Goal: Task Accomplishment & Management: Manage account settings

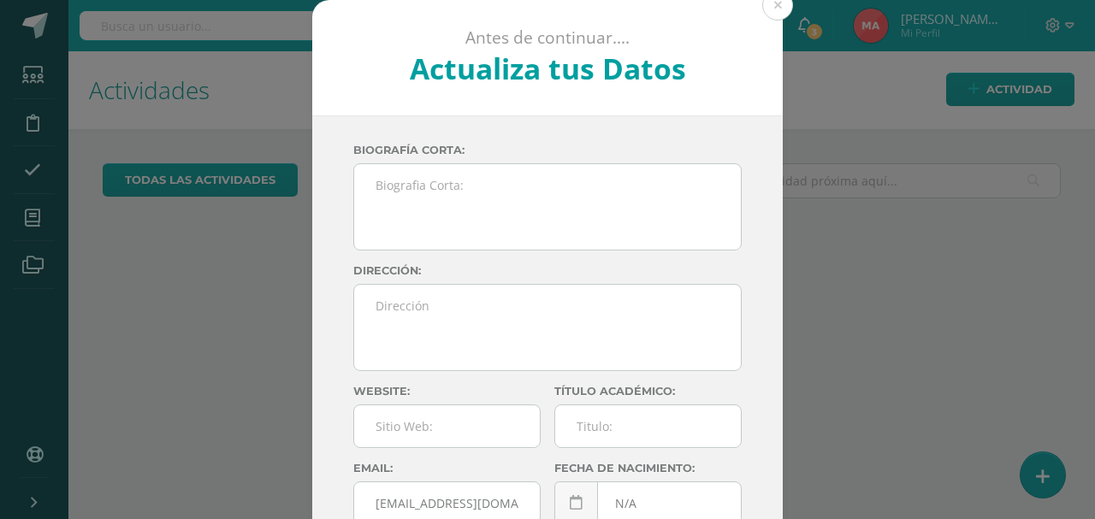
click at [777, 10] on button at bounding box center [777, 5] width 31 height 31
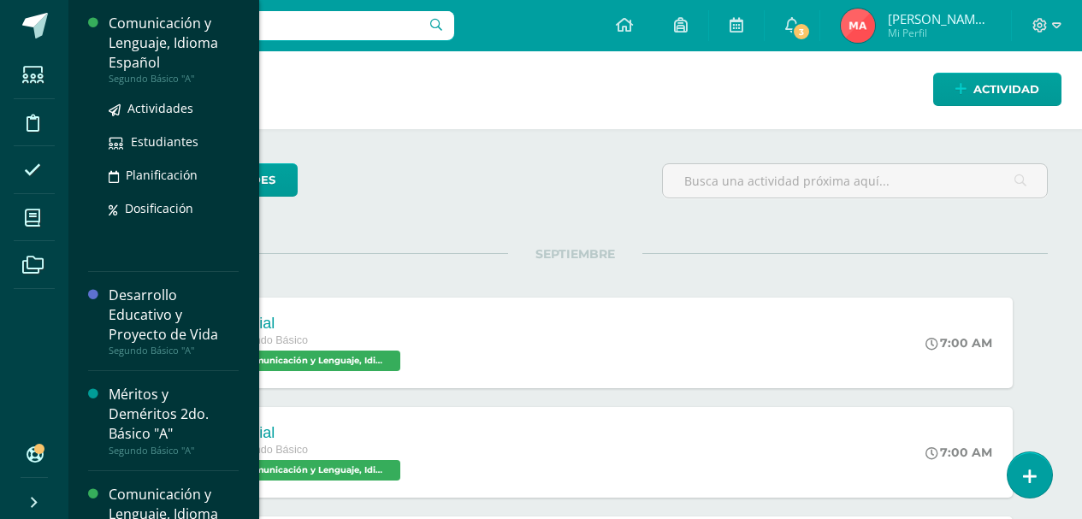
click at [177, 50] on div "Comunicación y Lenguaje, Idioma Español" at bounding box center [174, 43] width 130 height 59
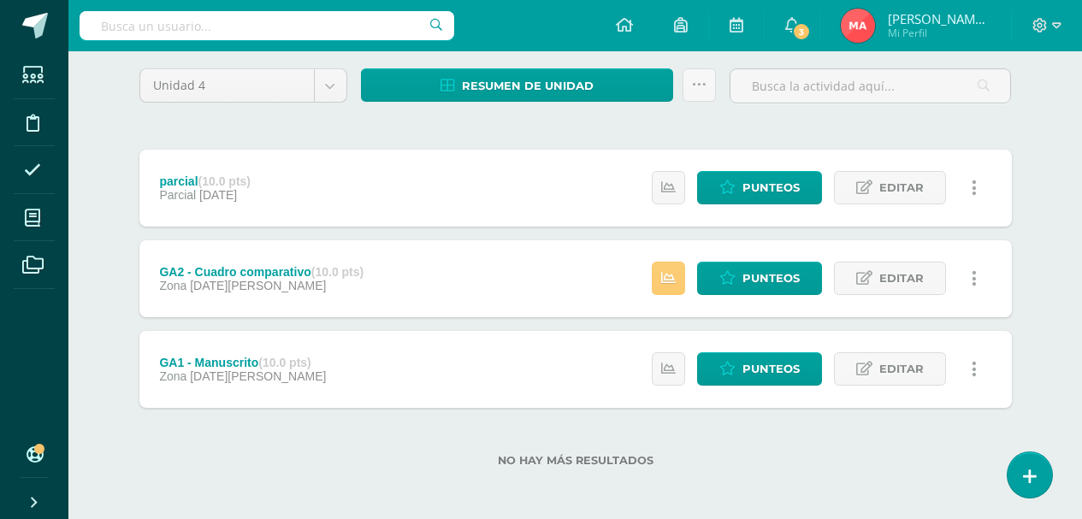
scroll to position [138, 0]
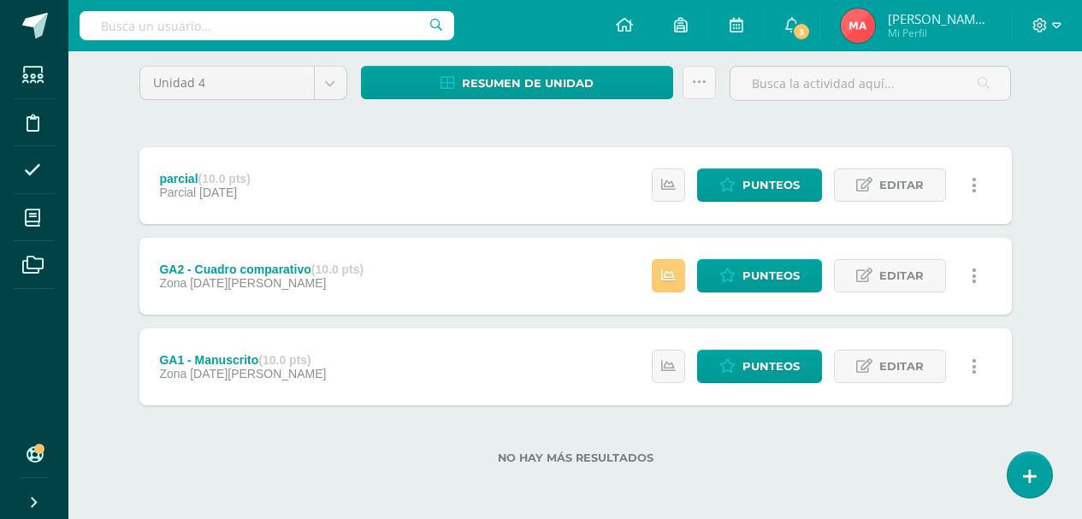
click at [183, 359] on div "GA1 - Manuscrito (10.0 pts)" at bounding box center [242, 360] width 167 height 14
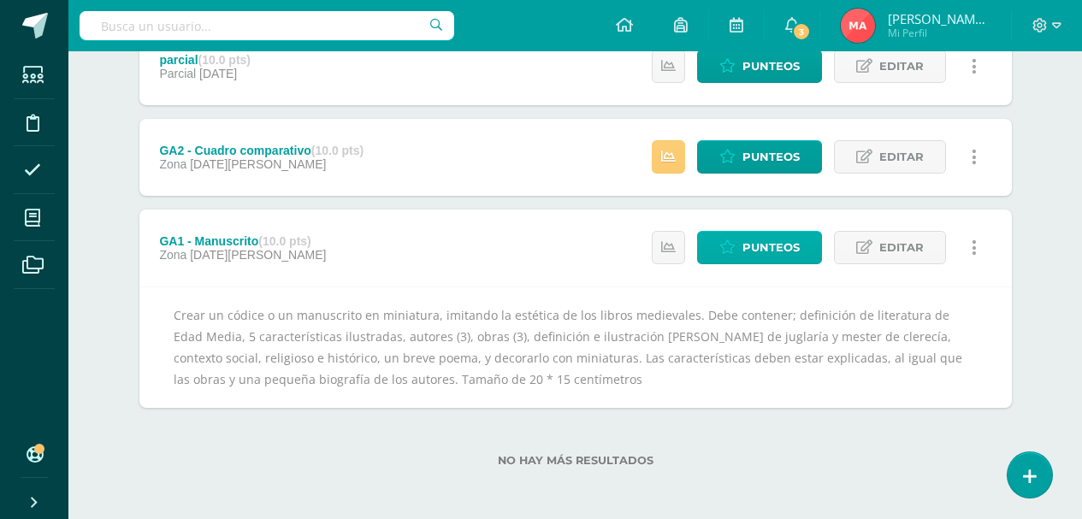
scroll to position [259, 0]
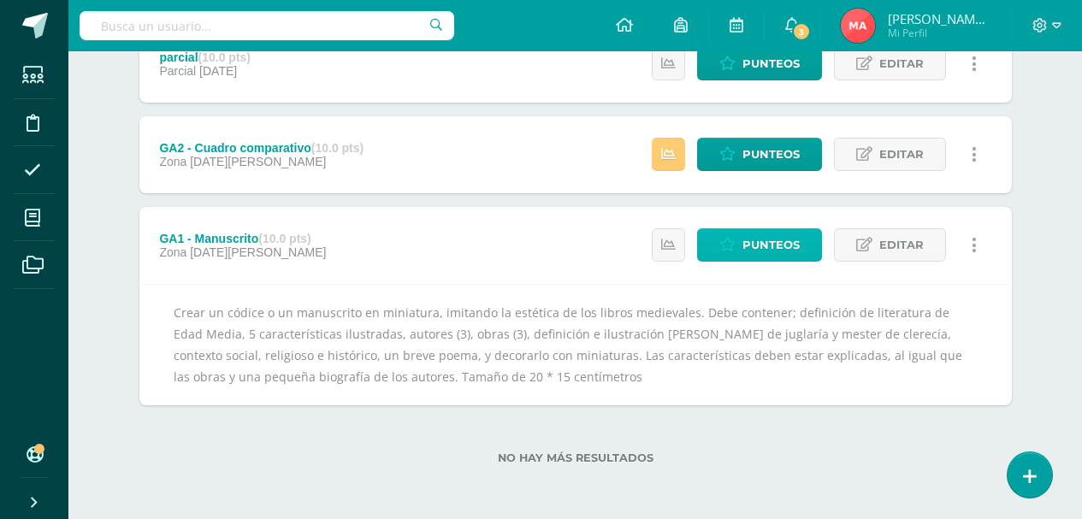
click at [772, 251] on span "Punteos" at bounding box center [770, 245] width 57 height 32
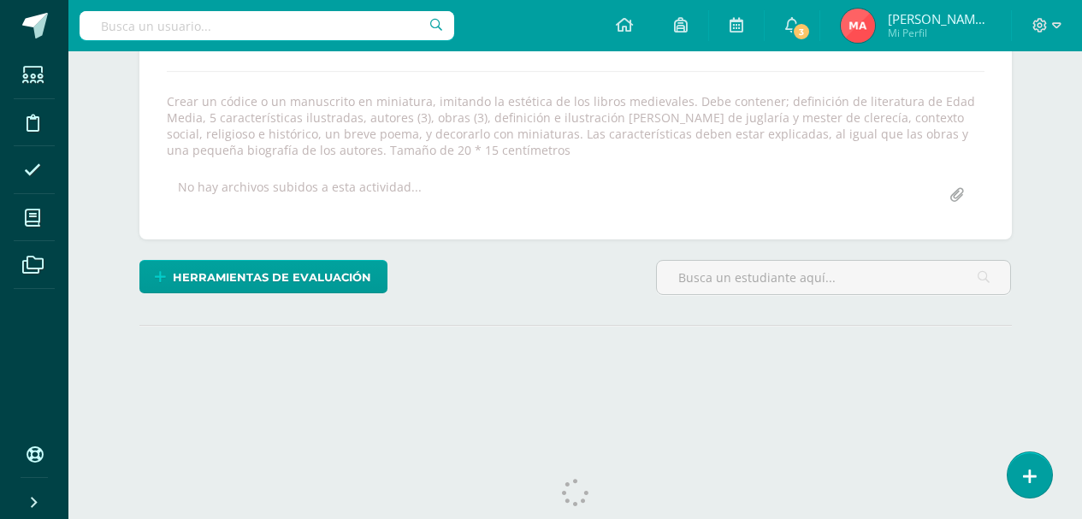
click at [966, 203] on input "file" at bounding box center [956, 195] width 33 height 33
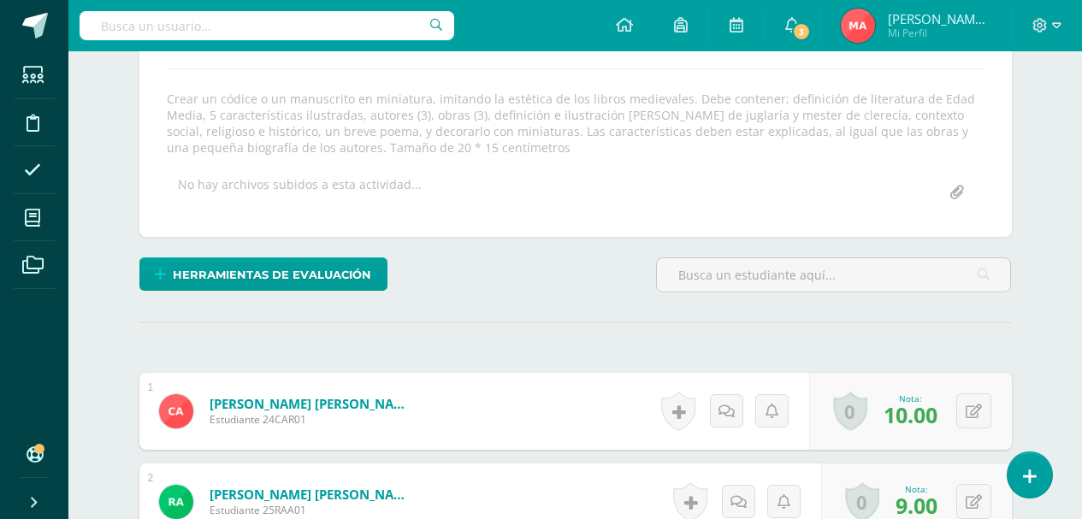
scroll to position [287, 0]
type input "C:\fakepath\Muestrario de Aprestamiento IIB2.pdf"
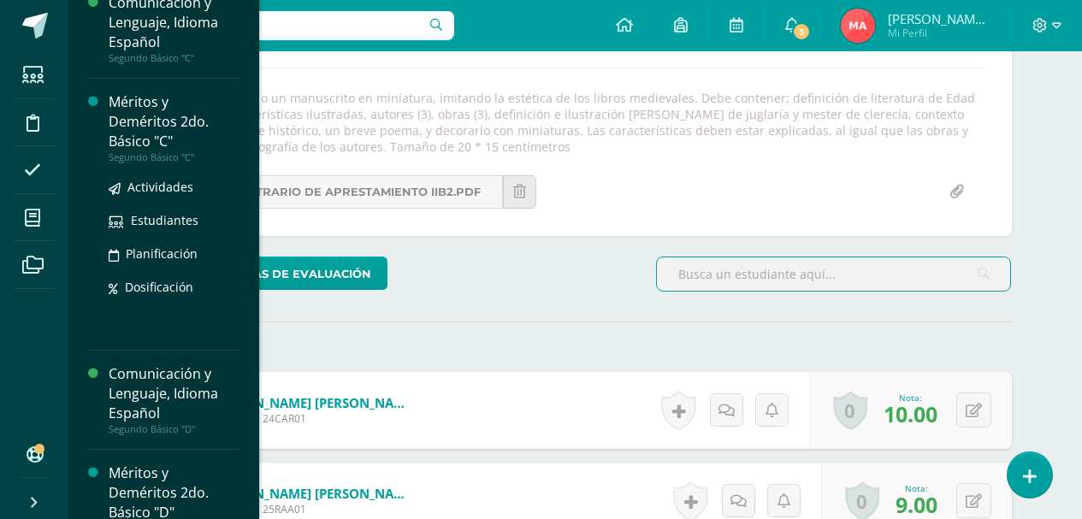
scroll to position [519, 0]
click at [146, 137] on div "Méritos y Deméritos 2do. Básico "C"" at bounding box center [174, 121] width 130 height 59
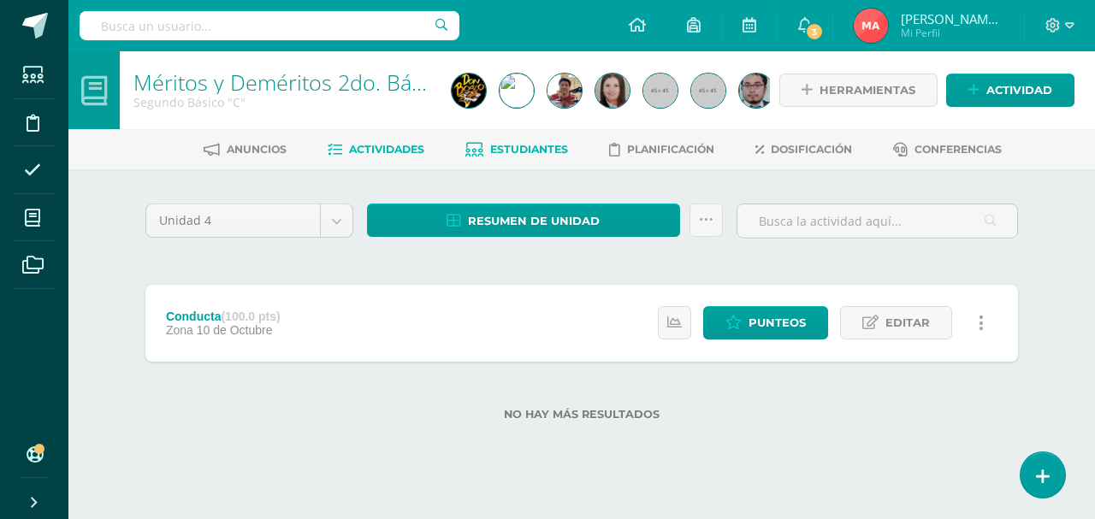
click at [498, 159] on link "Estudiantes" at bounding box center [516, 149] width 103 height 27
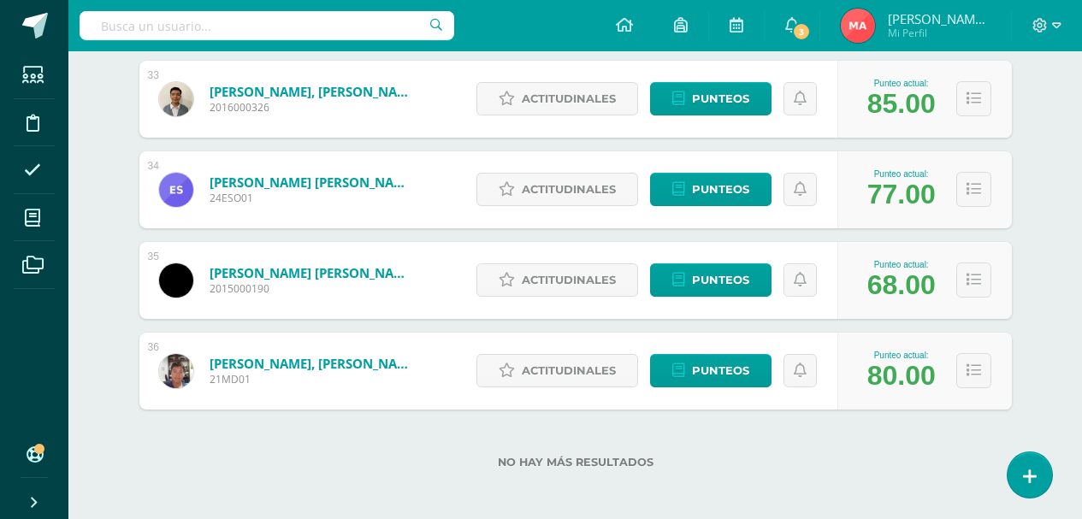
scroll to position [3216, 0]
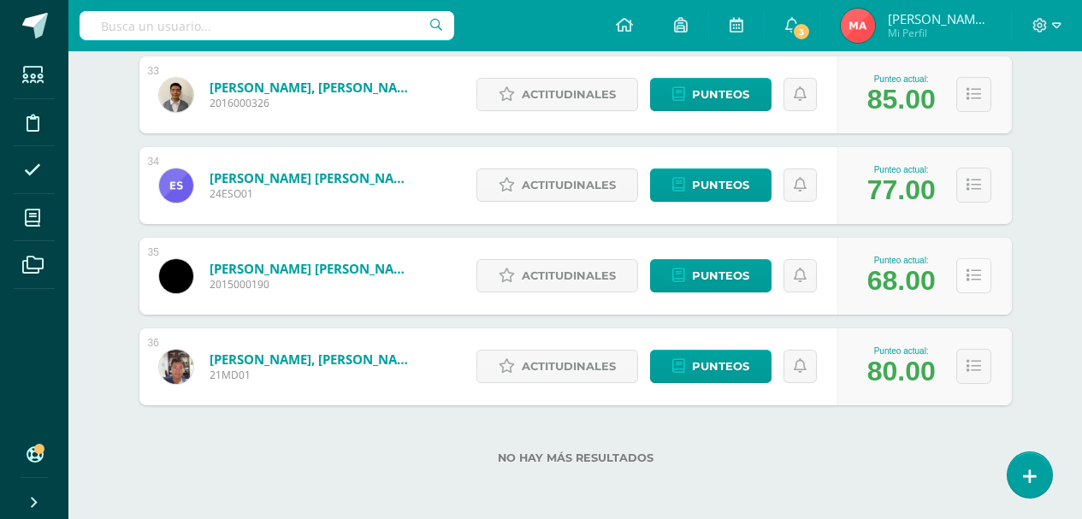
click at [984, 287] on button at bounding box center [973, 275] width 35 height 35
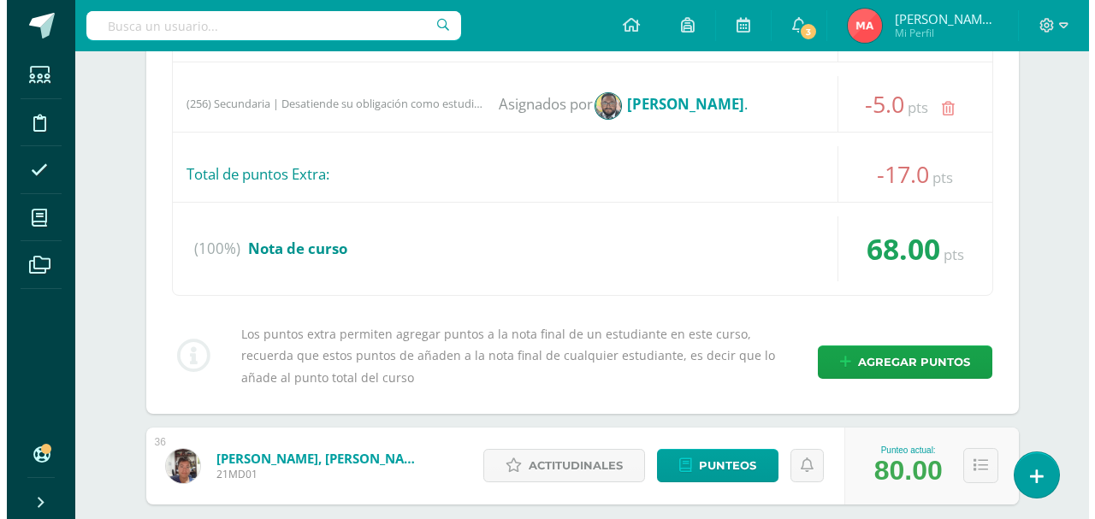
scroll to position [4071, 0]
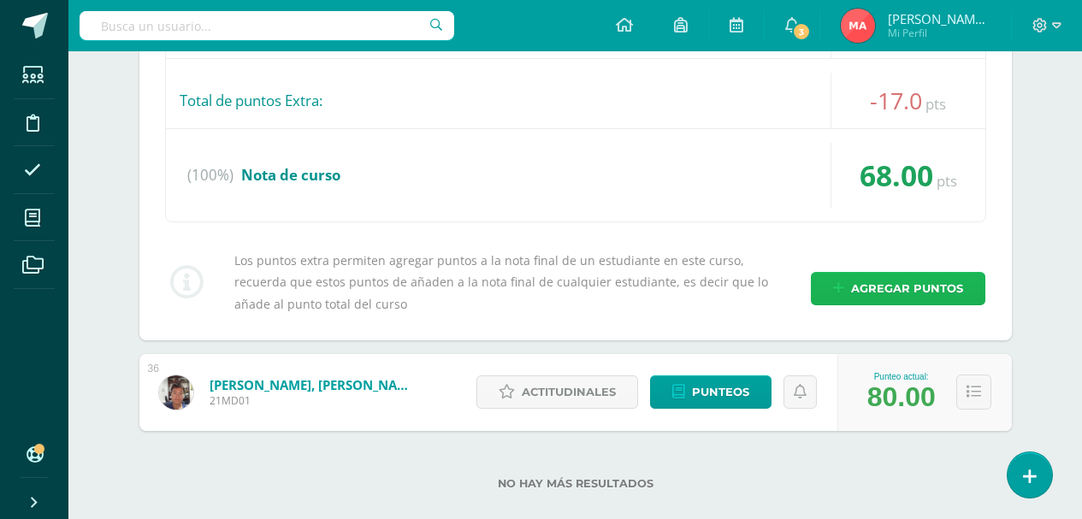
click at [928, 294] on span "Agregar puntos" at bounding box center [907, 289] width 112 height 32
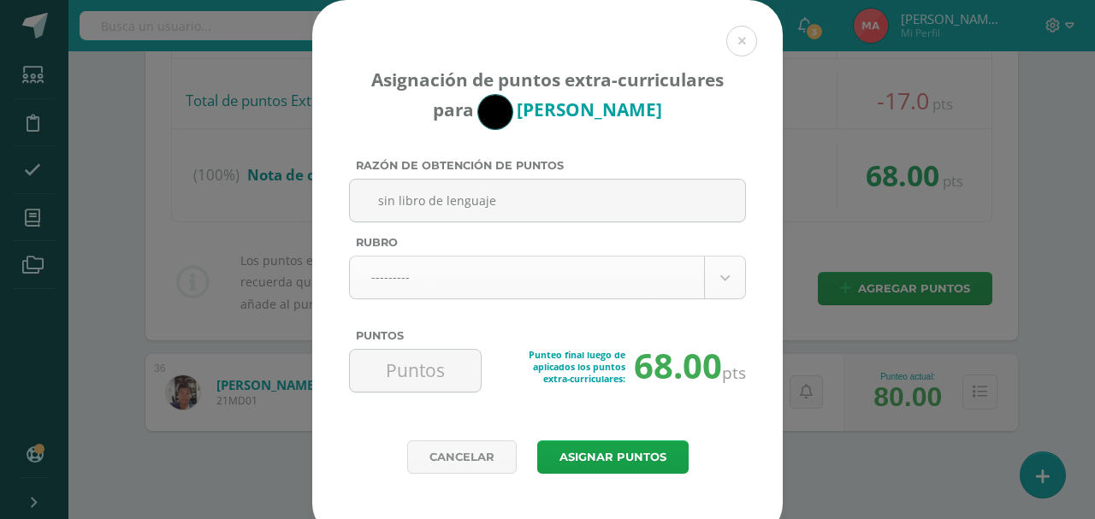
type input "sin libro de lenguaje"
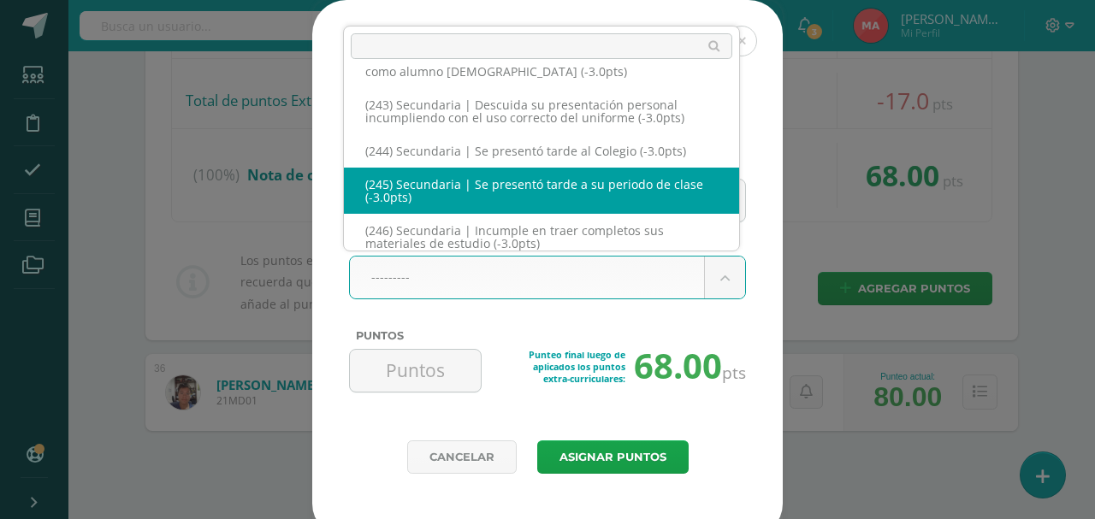
scroll to position [13082, 0]
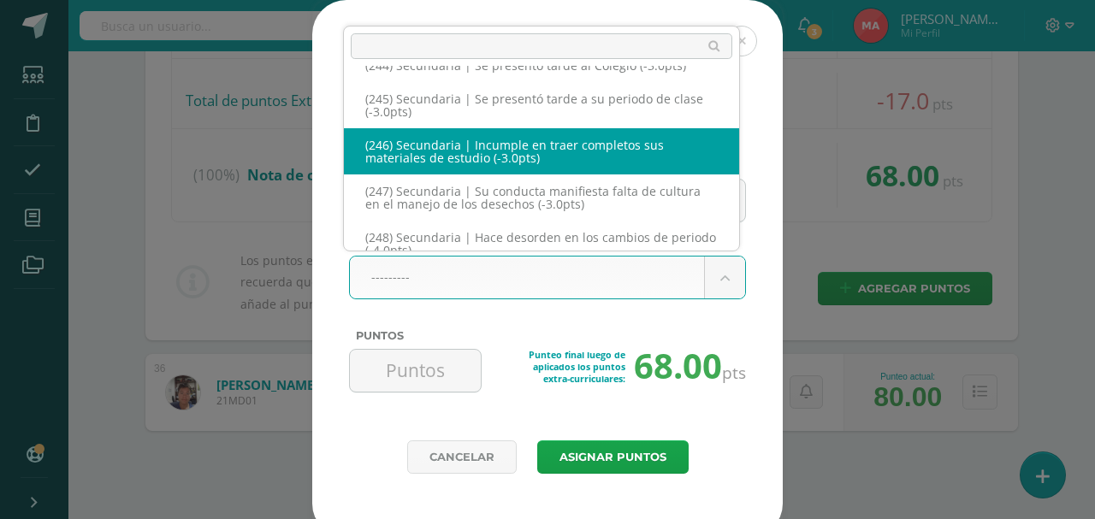
select select "278"
type input "-3"
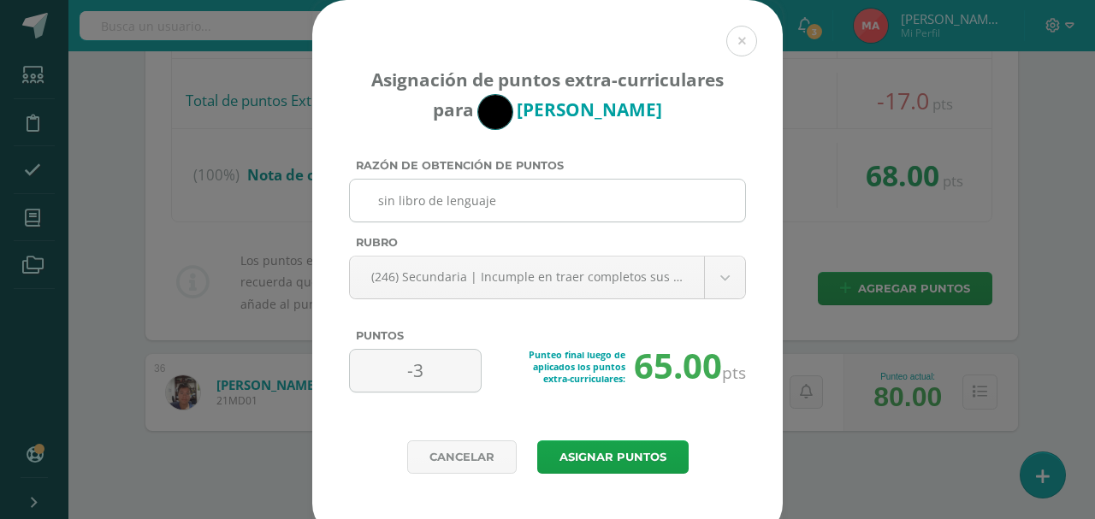
click at [565, 199] on input "sin libro de lenguaje" at bounding box center [547, 201] width 381 height 42
drag, startPoint x: 565, startPoint y: 199, endPoint x: 350, endPoint y: 209, distance: 215.7
click at [357, 209] on input "sin libro de lenguaje 10/09" at bounding box center [547, 201] width 381 height 42
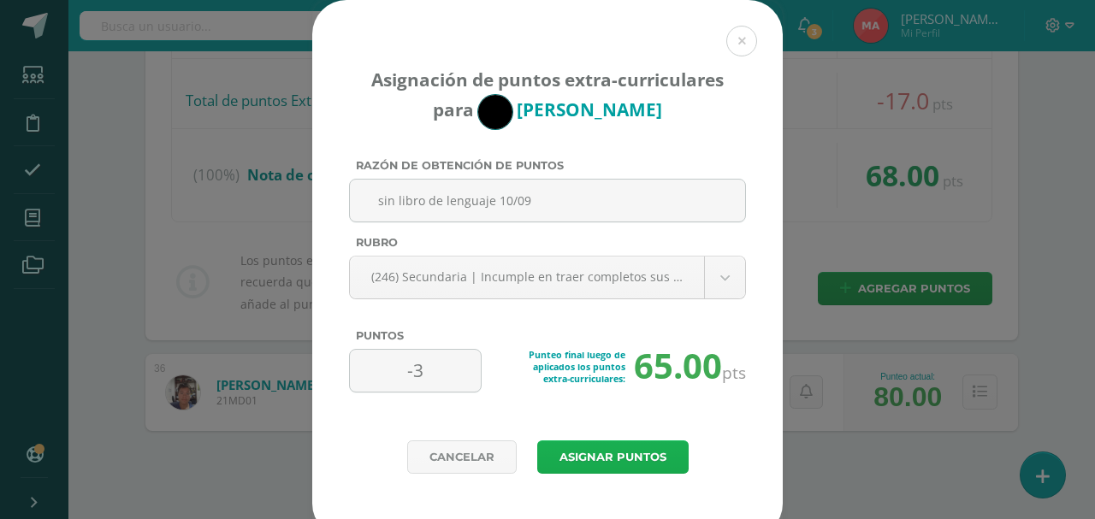
type input "sin libro de lenguaje 10/09"
click at [612, 460] on button "Asignar puntos" at bounding box center [612, 456] width 151 height 33
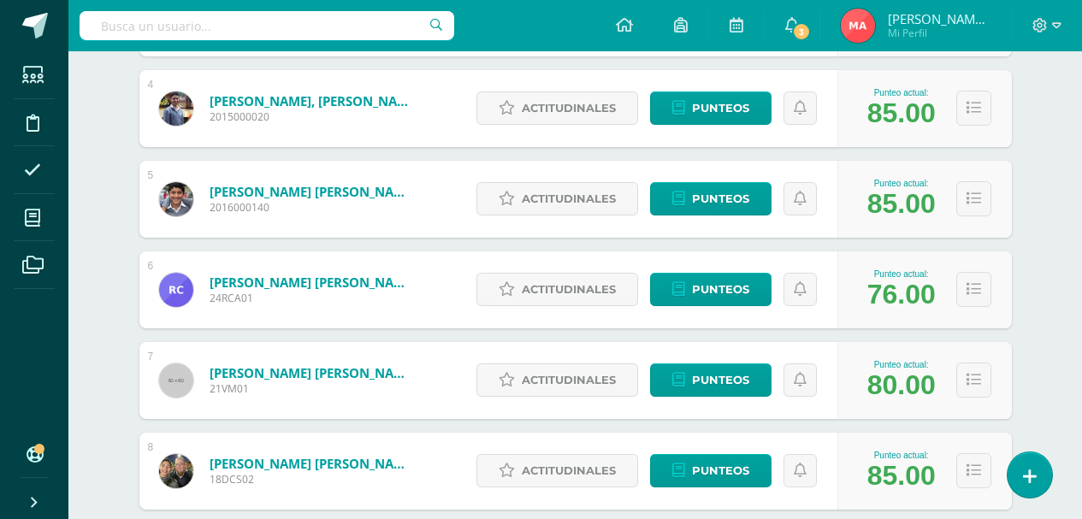
scroll to position [853, 0]
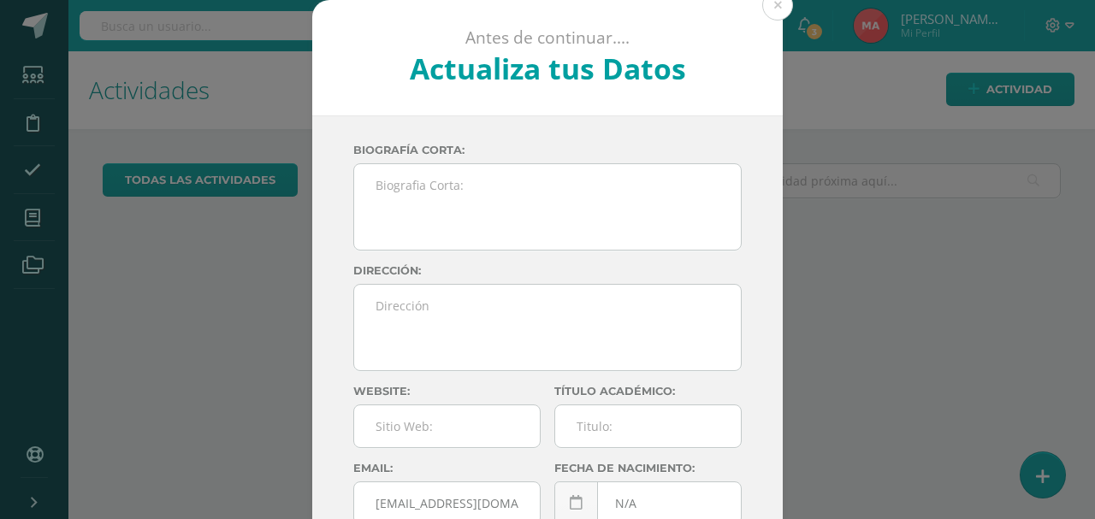
click at [759, 18] on div "Antes de continuar.... Actualiza tus Datos" at bounding box center [547, 57] width 470 height 115
click at [765, 15] on button at bounding box center [777, 5] width 31 height 31
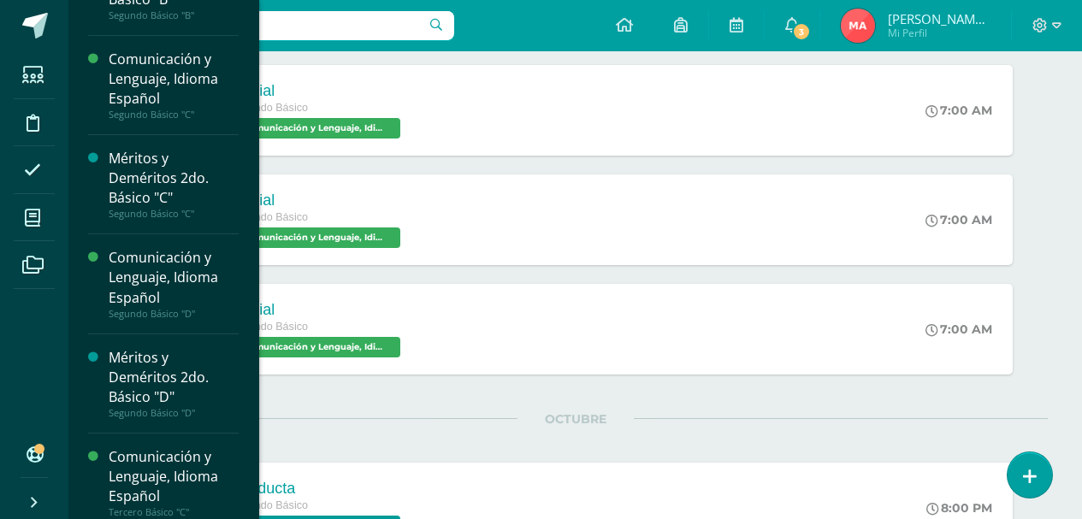
scroll to position [434, 0]
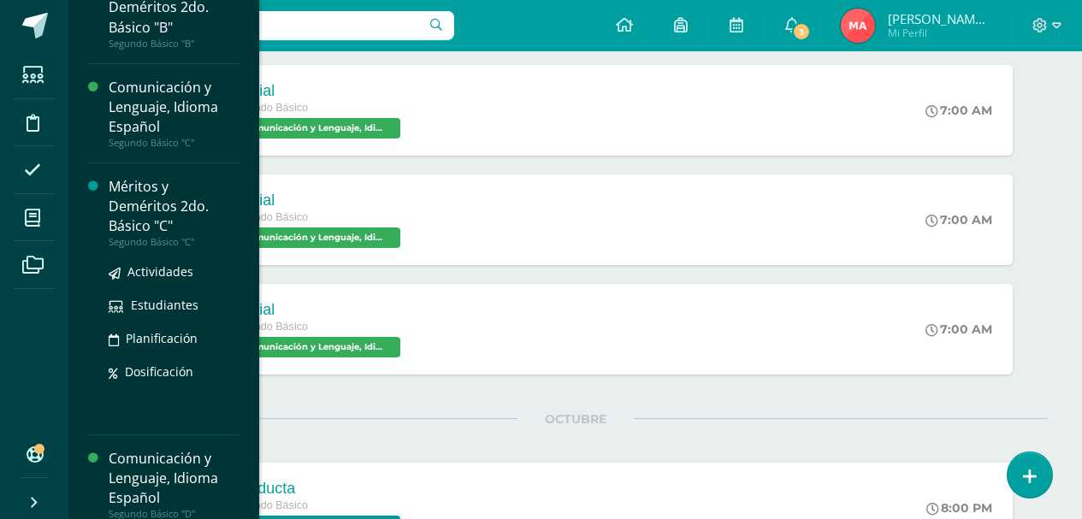
click at [149, 221] on div "Méritos y Deméritos 2do. Básico "C"" at bounding box center [174, 206] width 130 height 59
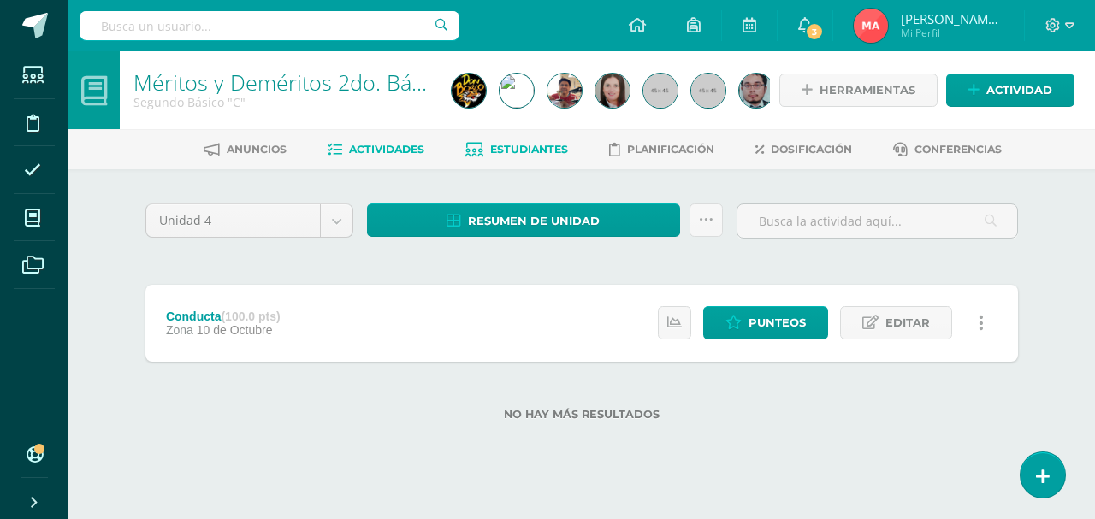
click at [528, 143] on span "Estudiantes" at bounding box center [529, 149] width 78 height 13
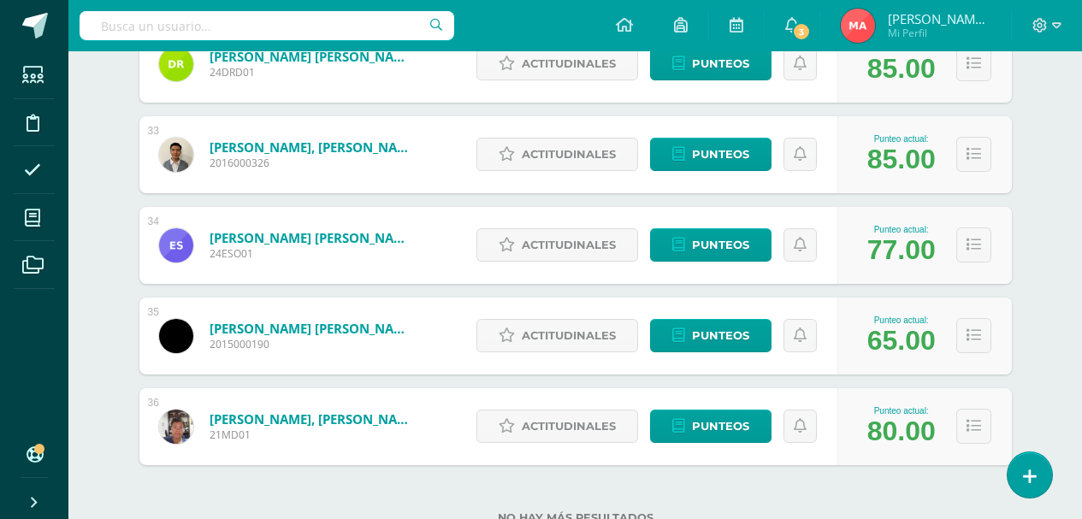
scroll to position [3216, 0]
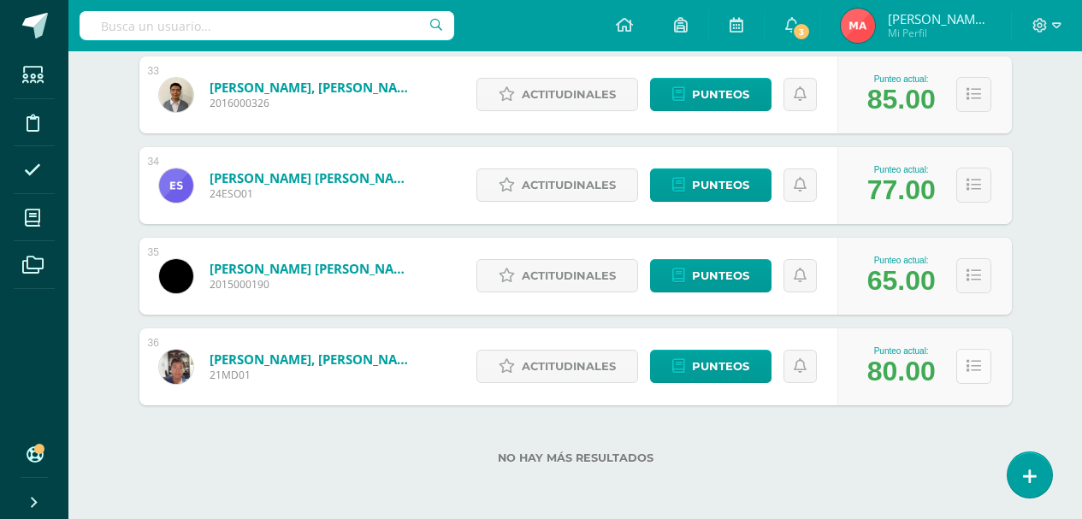
click at [971, 364] on icon at bounding box center [973, 366] width 15 height 15
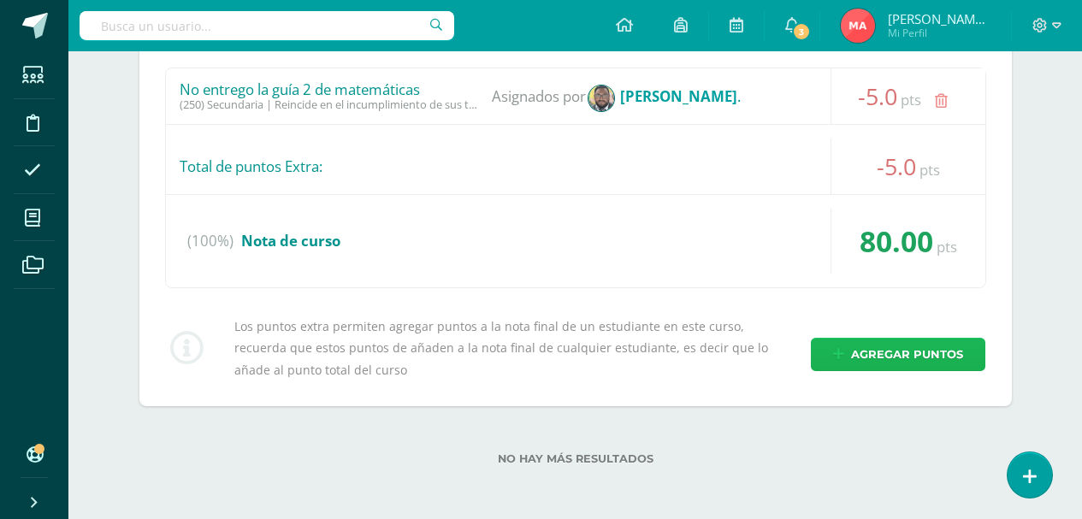
click at [883, 349] on span "Agregar puntos" at bounding box center [907, 355] width 112 height 32
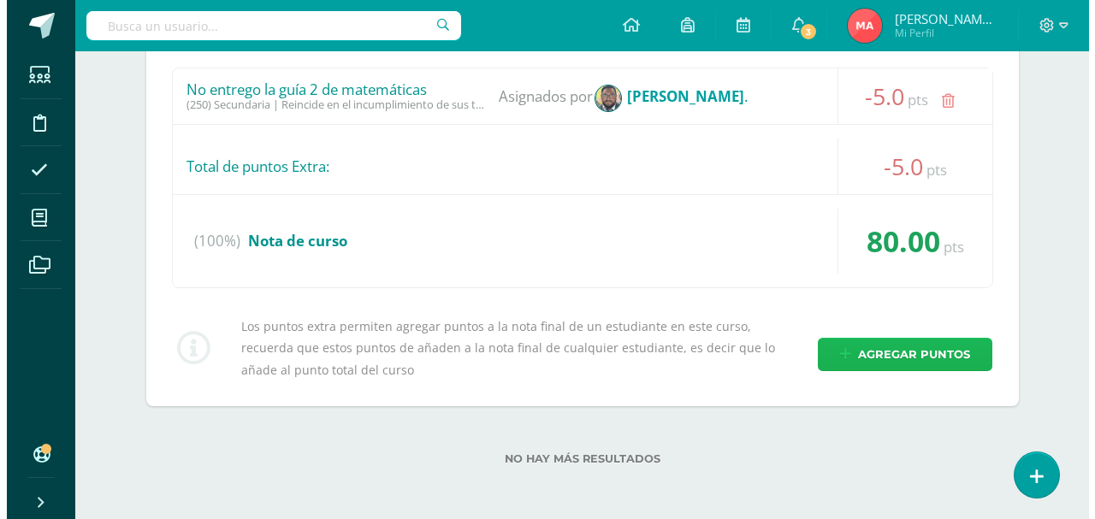
scroll to position [3887, 0]
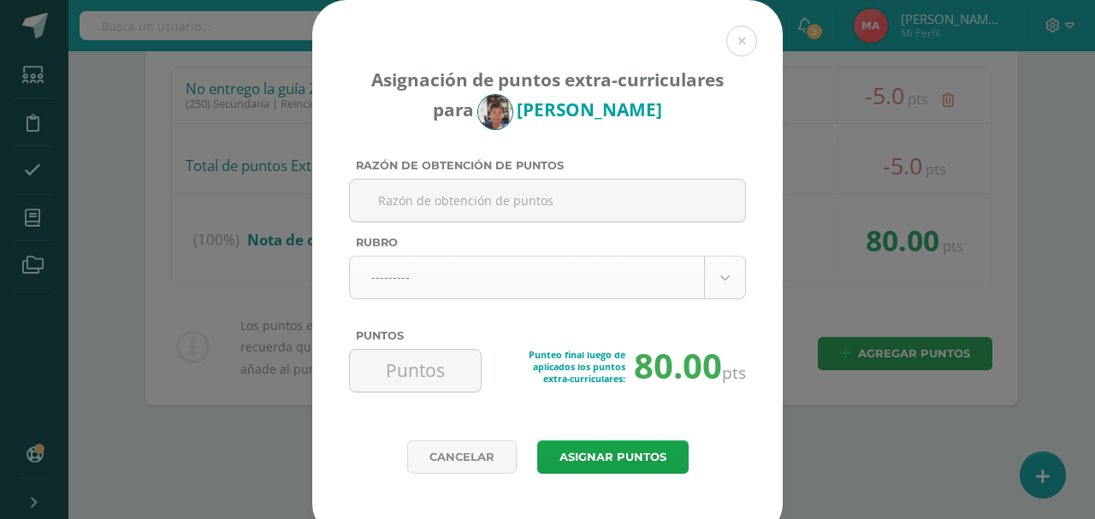
paste input "sin libro de lenguaje 10/09"
type input "sin libro de lenguaje 10/09"
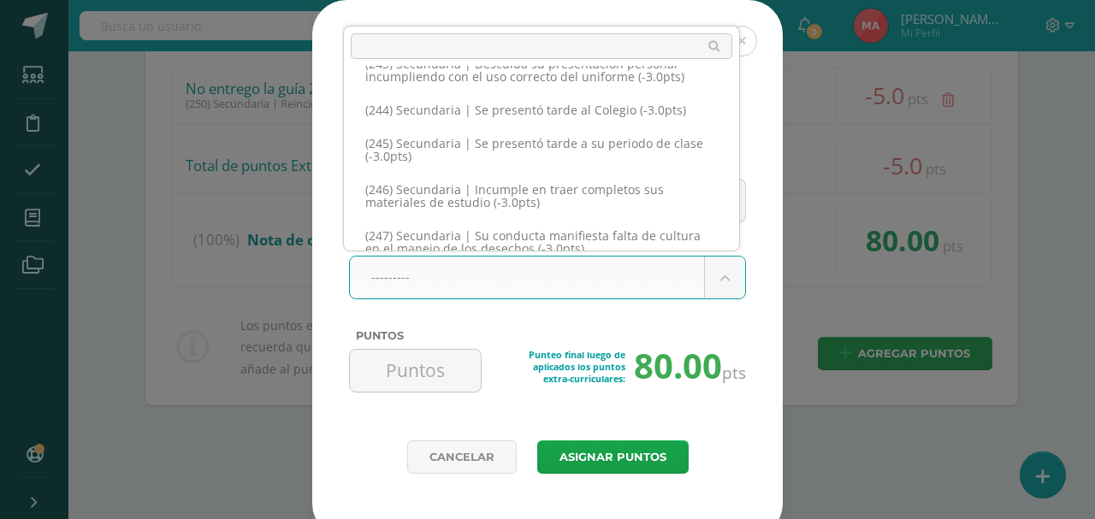
scroll to position [13030, 0]
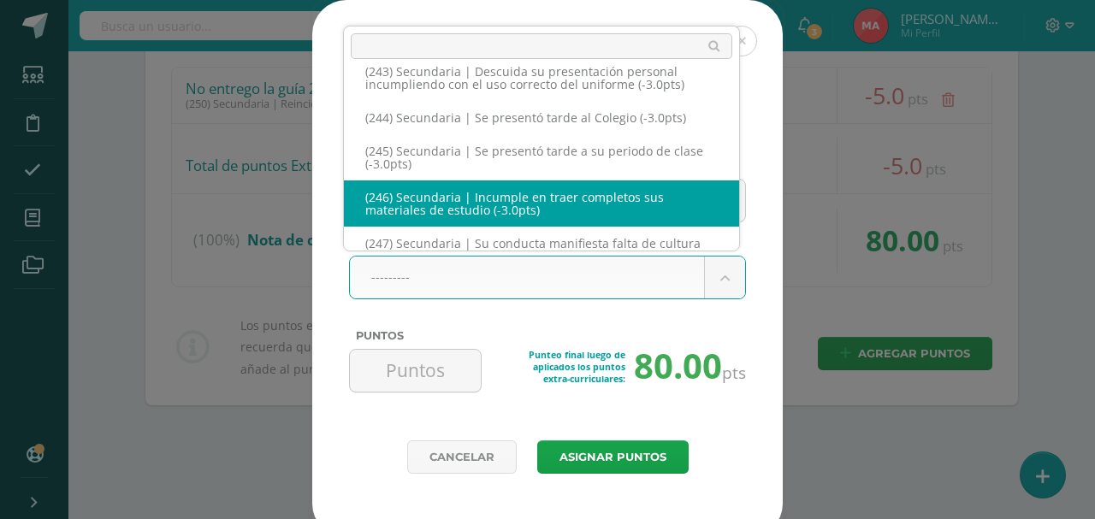
select select "278"
type input "-3"
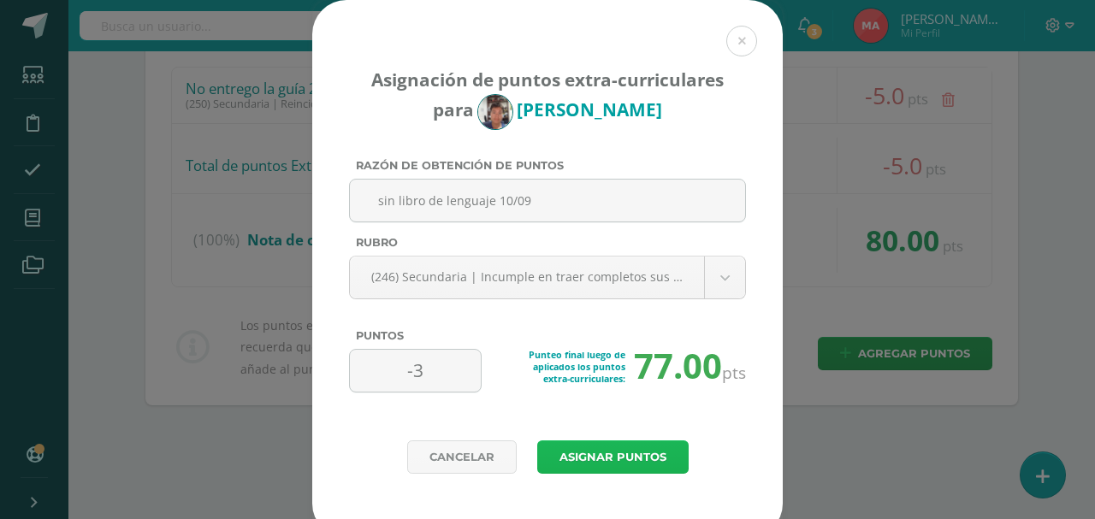
click at [598, 465] on button "Asignar puntos" at bounding box center [612, 456] width 151 height 33
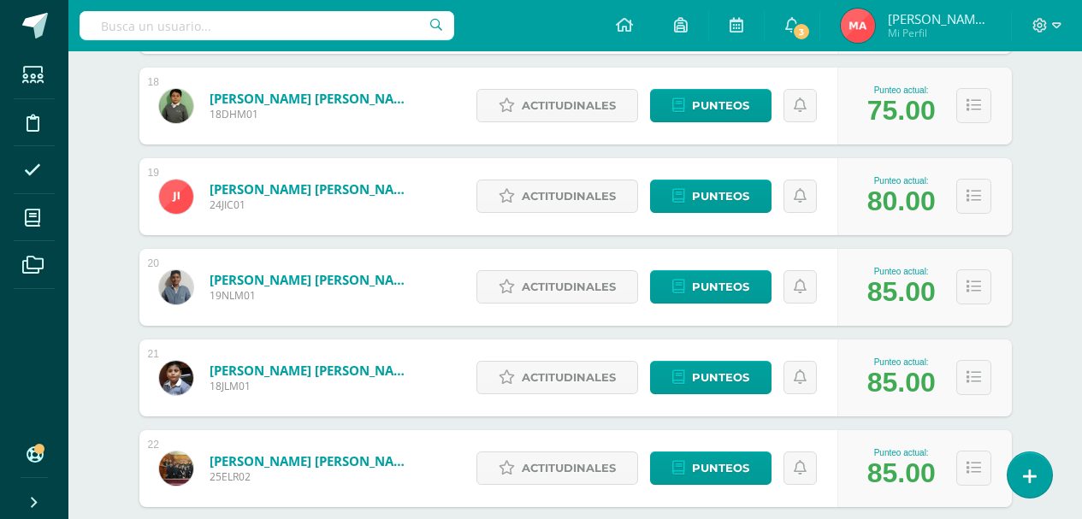
scroll to position [2187, 0]
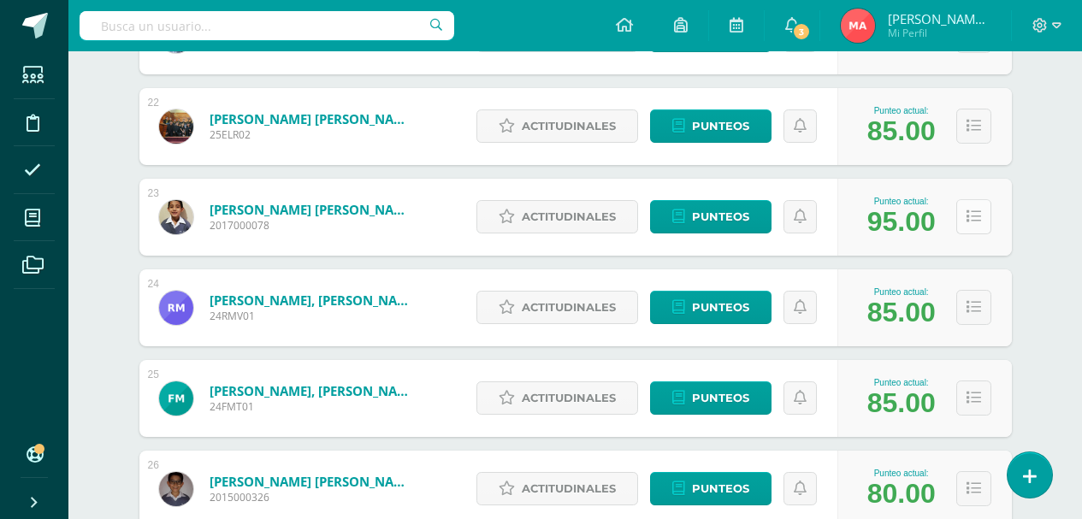
click at [972, 226] on button at bounding box center [973, 216] width 35 height 35
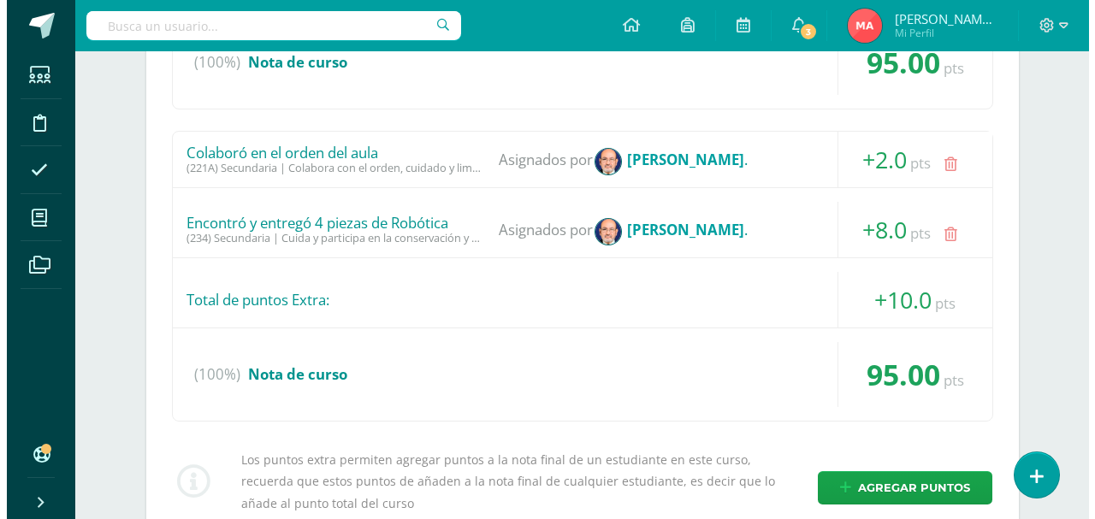
scroll to position [2872, 0]
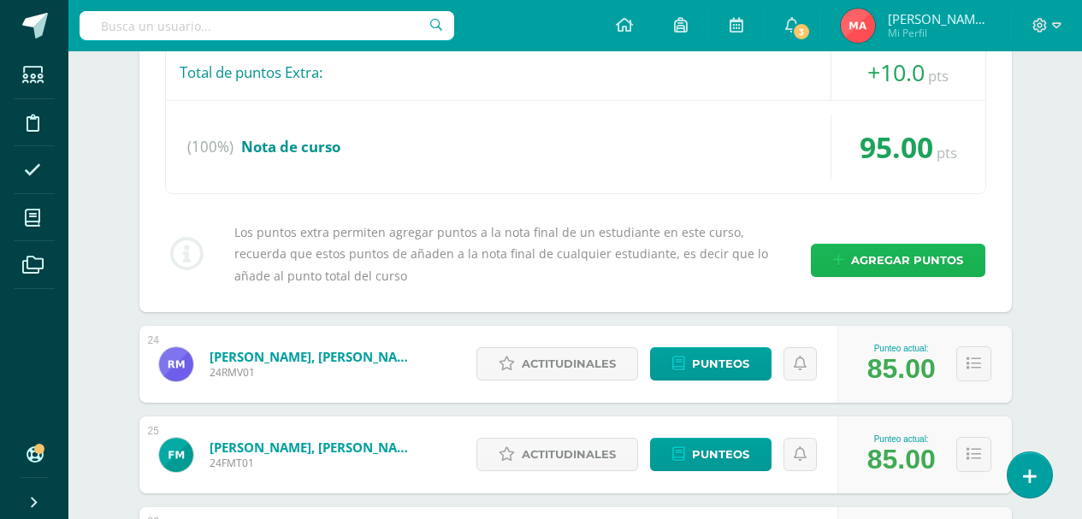
click at [908, 260] on span "Agregar puntos" at bounding box center [907, 261] width 112 height 32
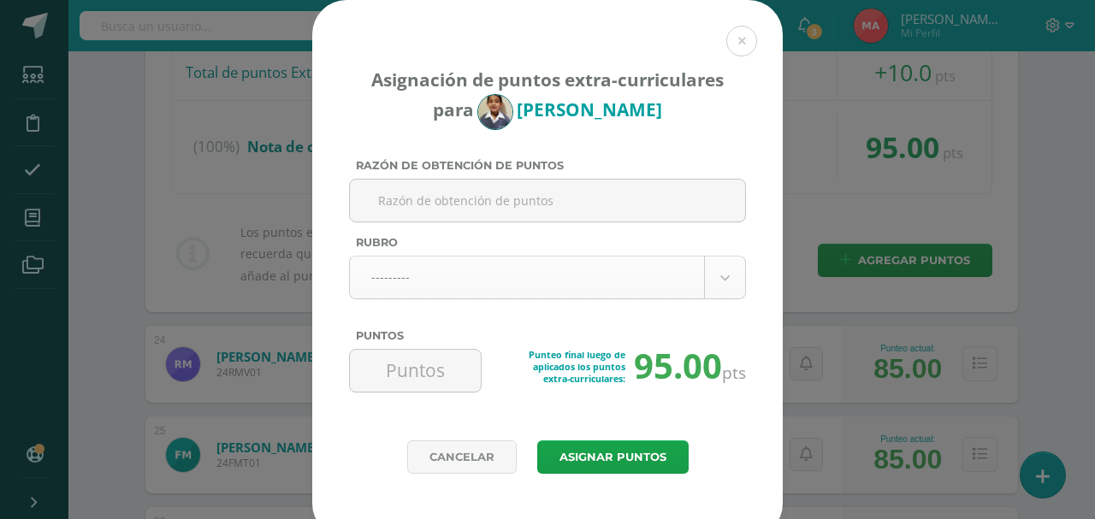
paste input "sin libro de lenguaje 10/09"
type input "sin libro de lenguaje 10/09"
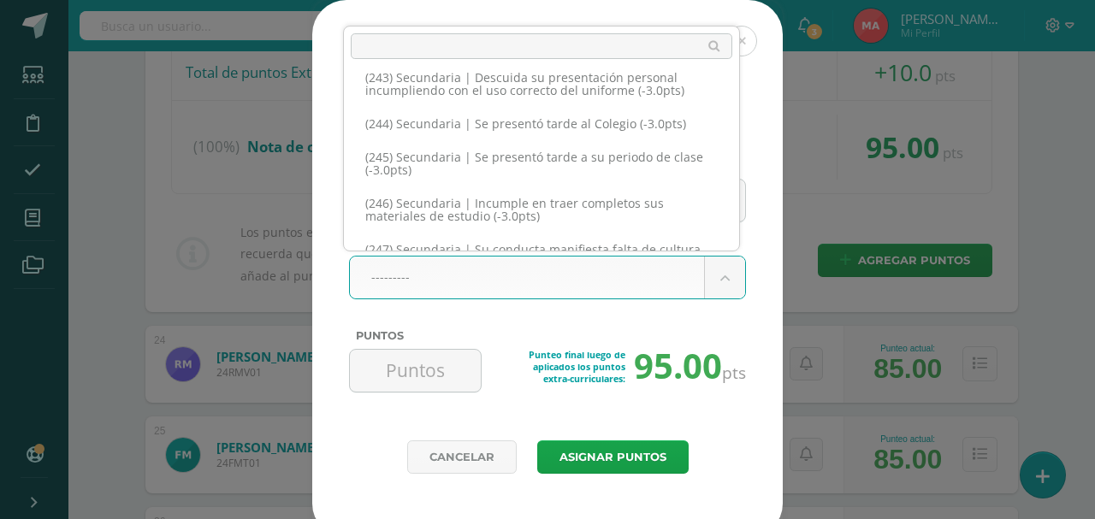
scroll to position [13129, 0]
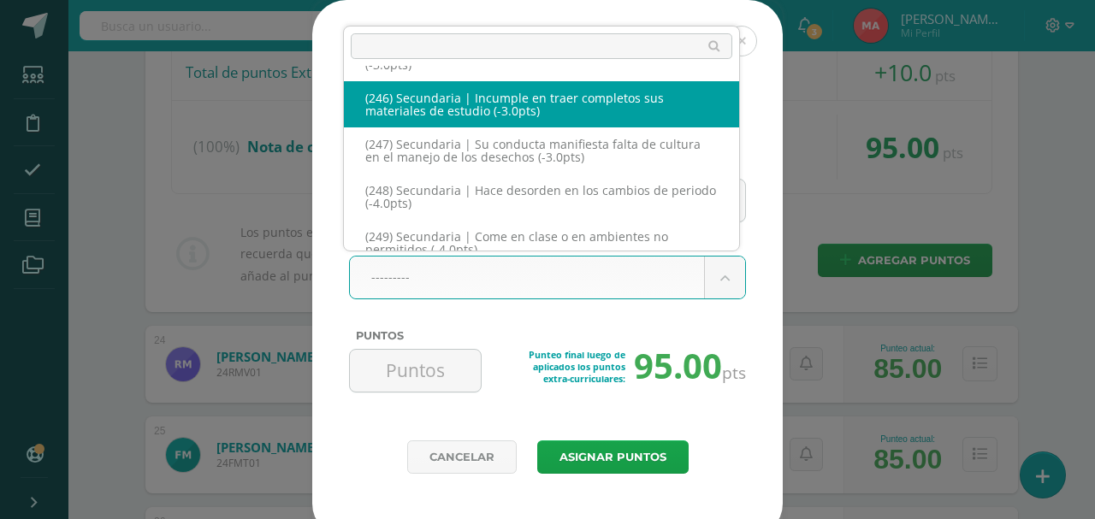
select select "278"
type input "-3"
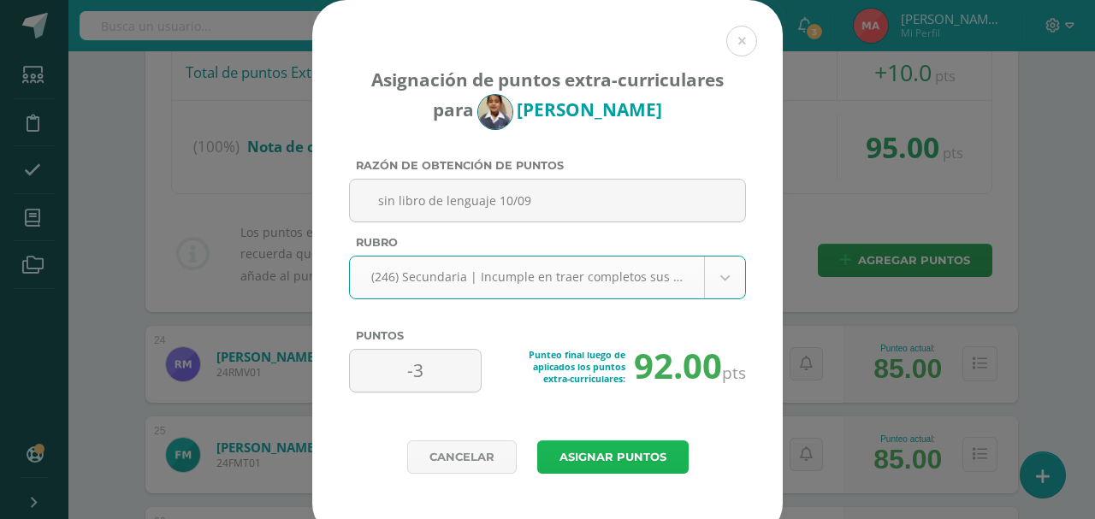
click at [606, 456] on button "Asignar puntos" at bounding box center [612, 456] width 151 height 33
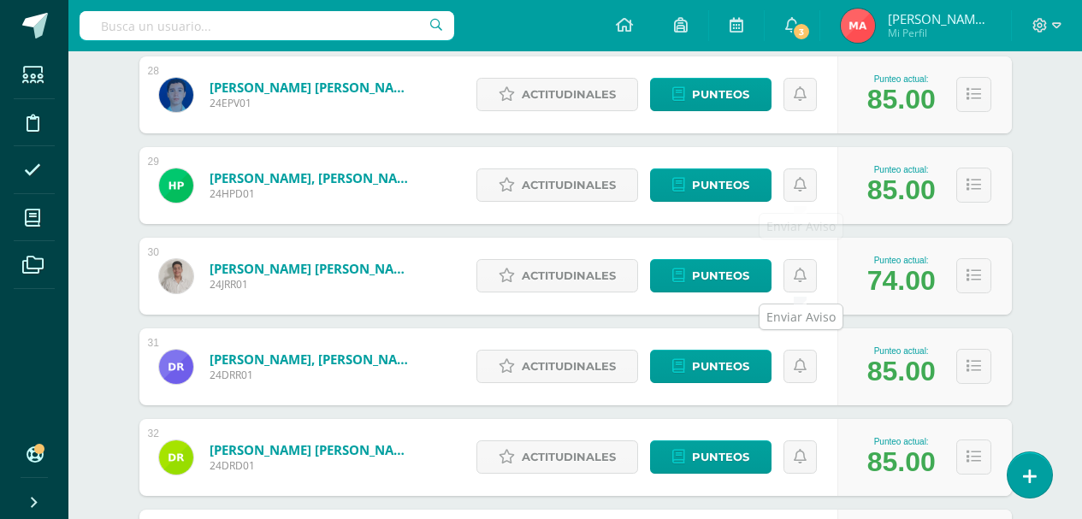
scroll to position [2789, 0]
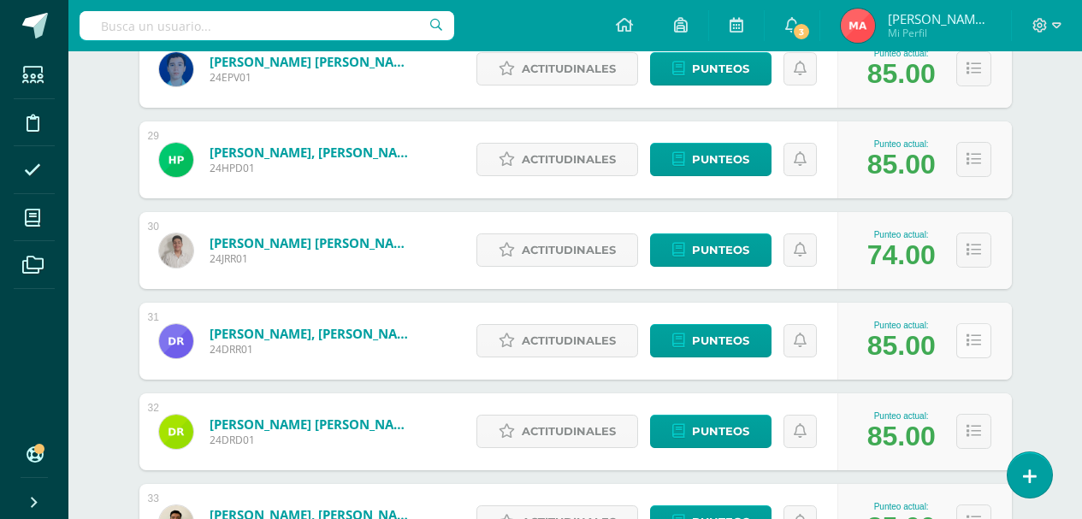
click at [975, 348] on icon at bounding box center [973, 341] width 15 height 15
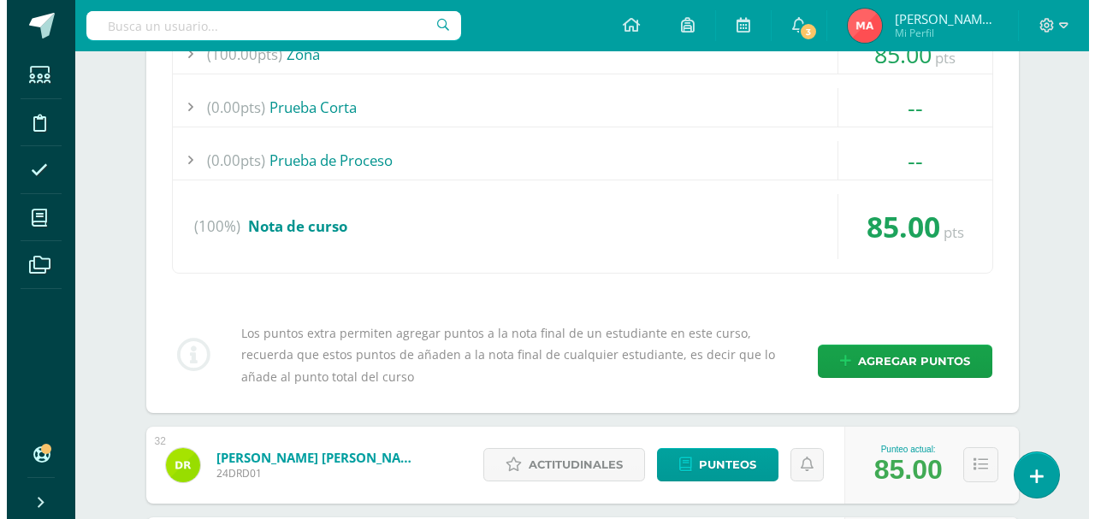
scroll to position [3216, 0]
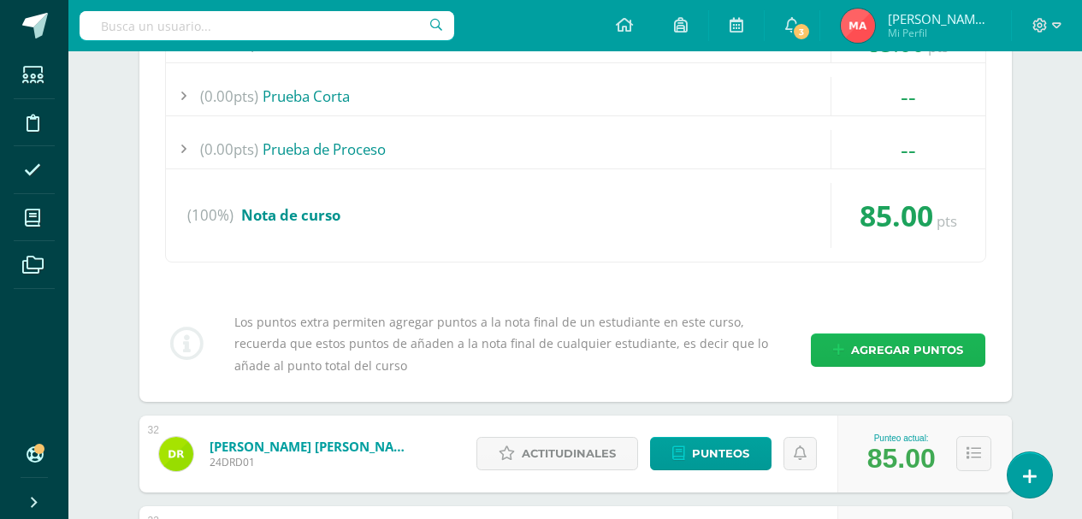
click at [975, 348] on link "Agregar puntos" at bounding box center [898, 350] width 174 height 33
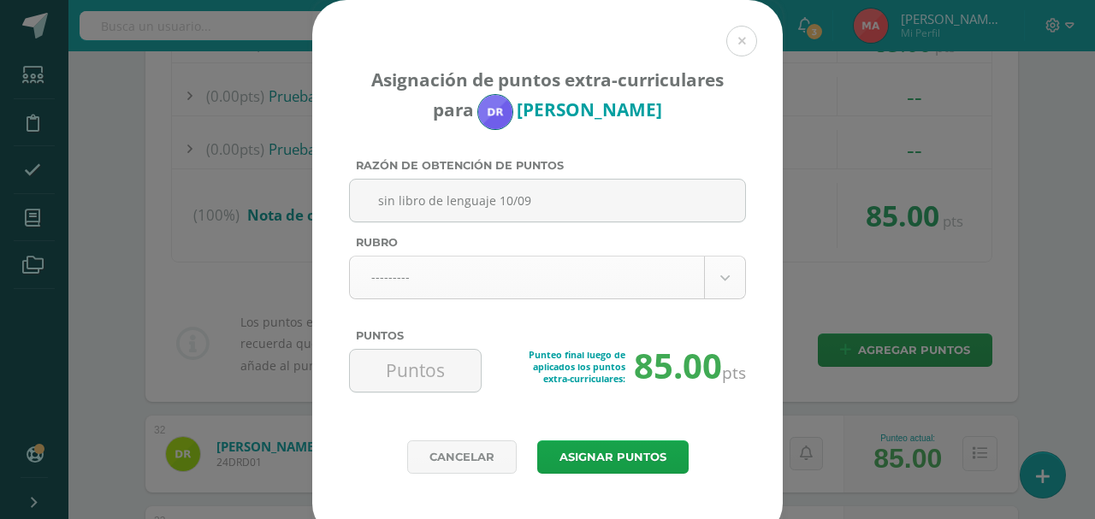
type input "sin libro de lenguaje 10/09"
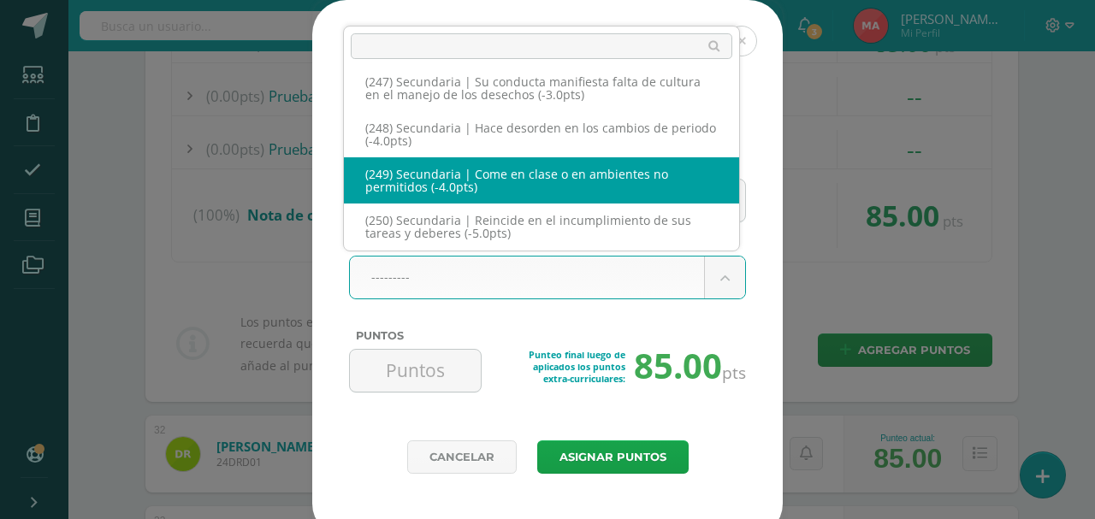
scroll to position [13106, 0]
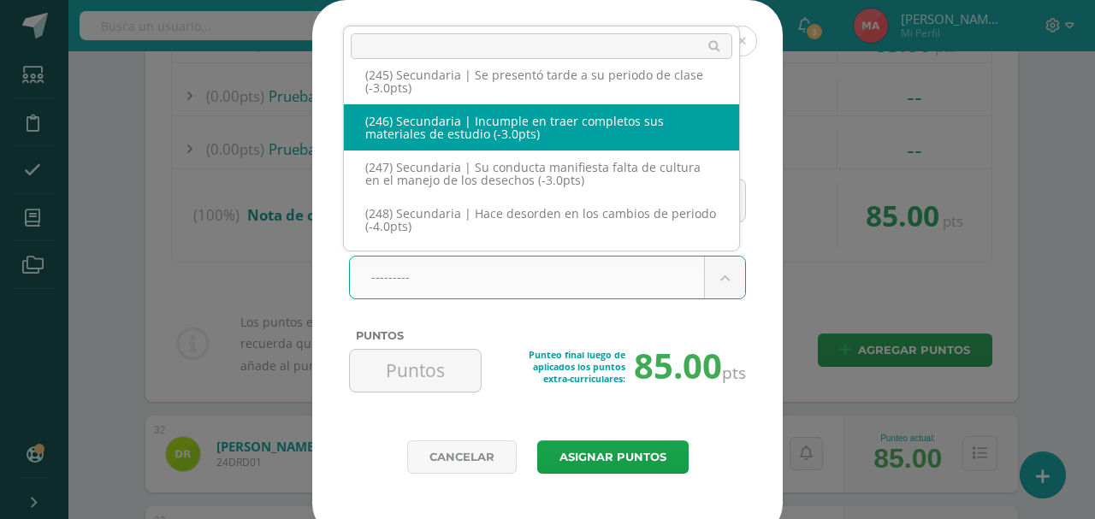
select select "278"
type input "-3"
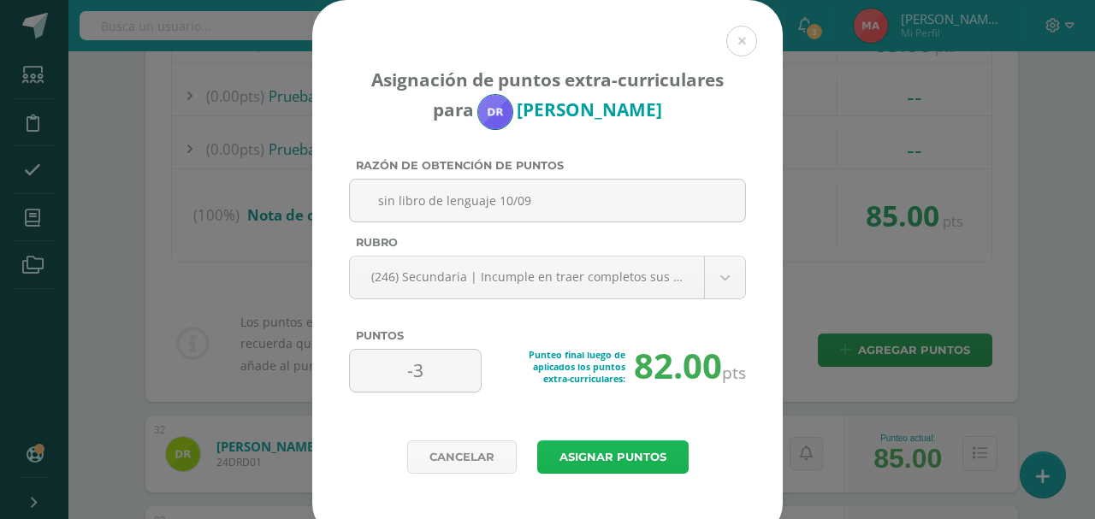
click at [626, 467] on button "Asignar puntos" at bounding box center [612, 456] width 151 height 33
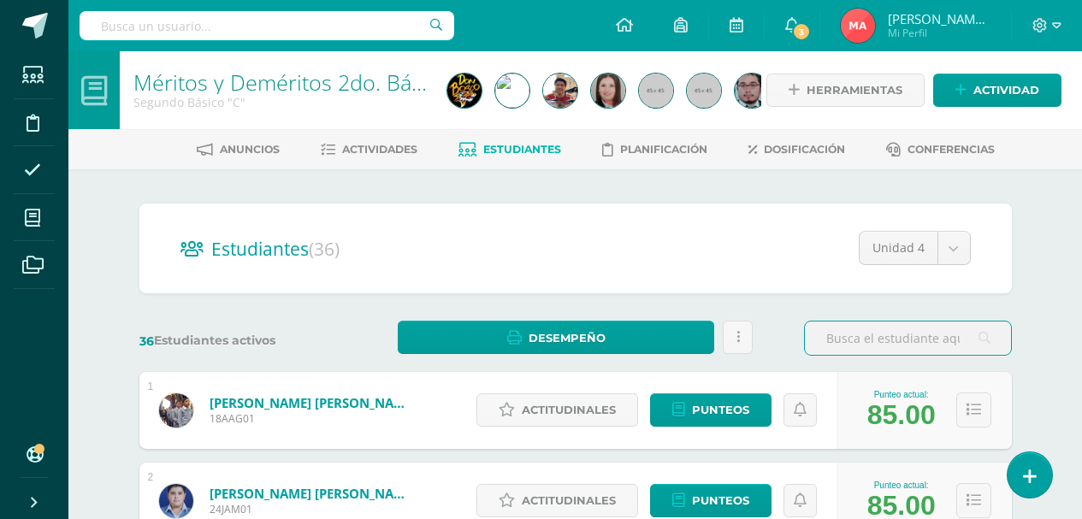
scroll to position [171, 0]
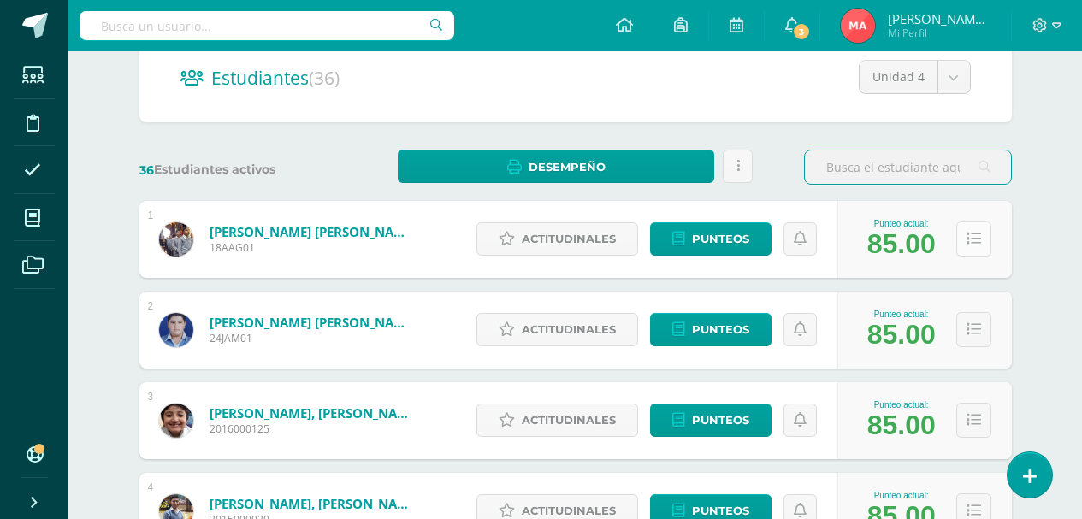
click at [989, 231] on button at bounding box center [973, 238] width 35 height 35
click at [983, 239] on button at bounding box center [973, 238] width 35 height 35
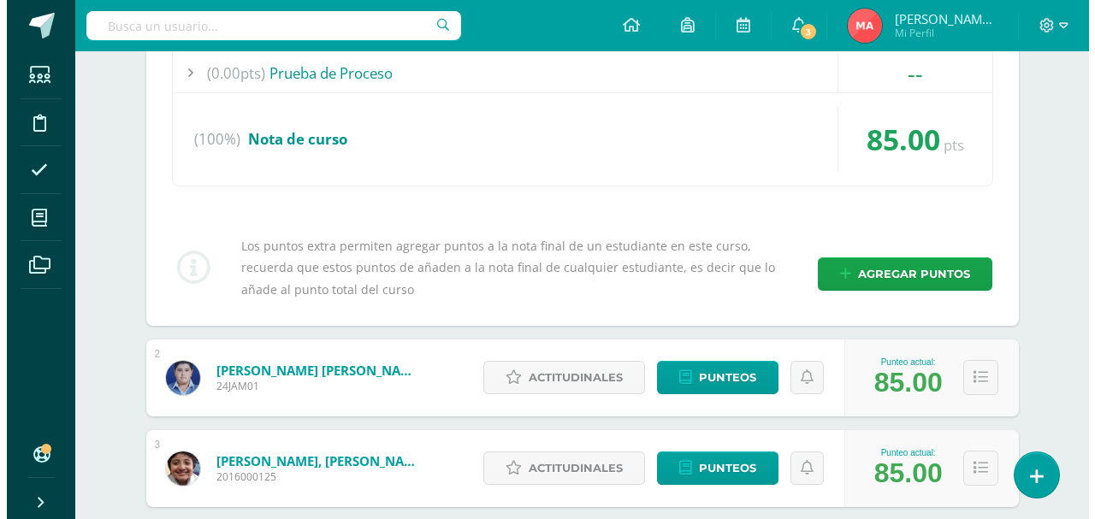
scroll to position [599, 0]
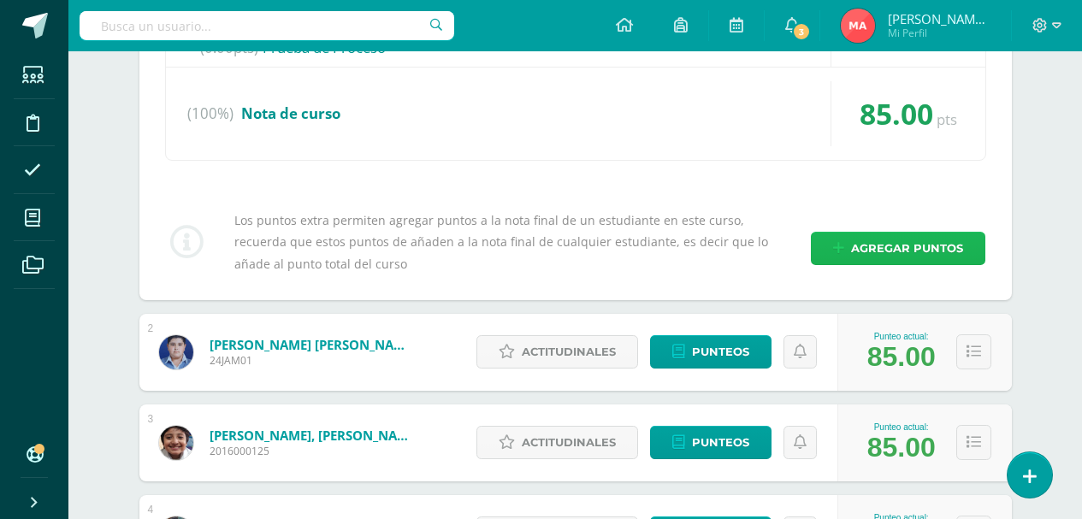
click at [937, 254] on span "Agregar puntos" at bounding box center [907, 249] width 112 height 32
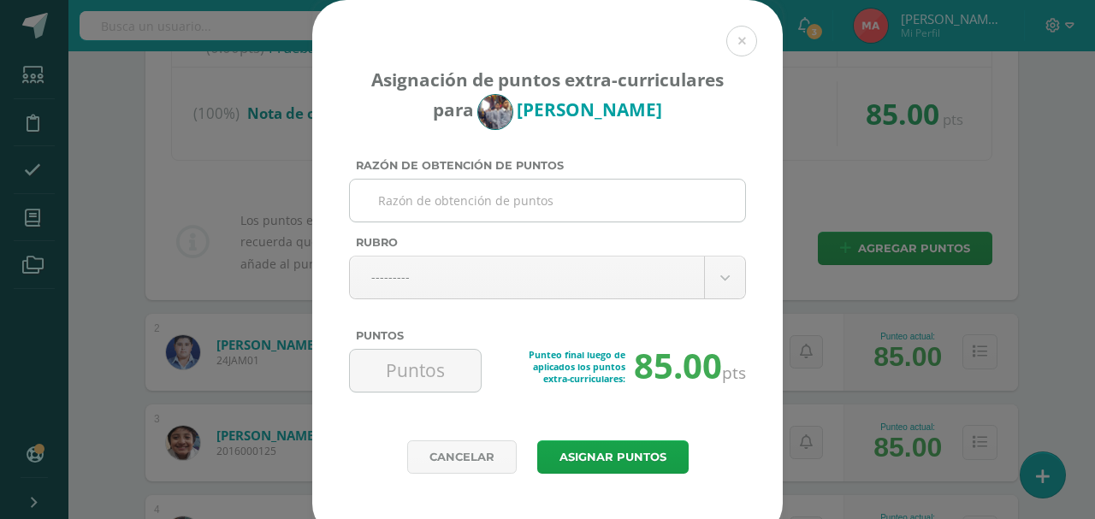
paste input "sin libro de lenguaje 10/09"
click at [553, 200] on input "sin libro de lenguaje 10/09" at bounding box center [547, 201] width 381 height 42
type input "sin libro de lenguaje 10/09"
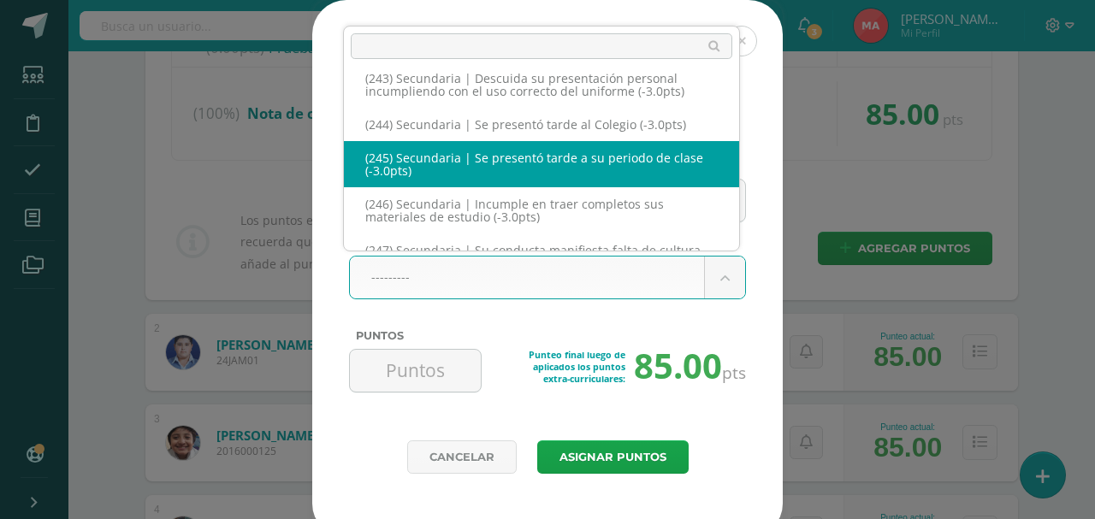
scroll to position [13109, 0]
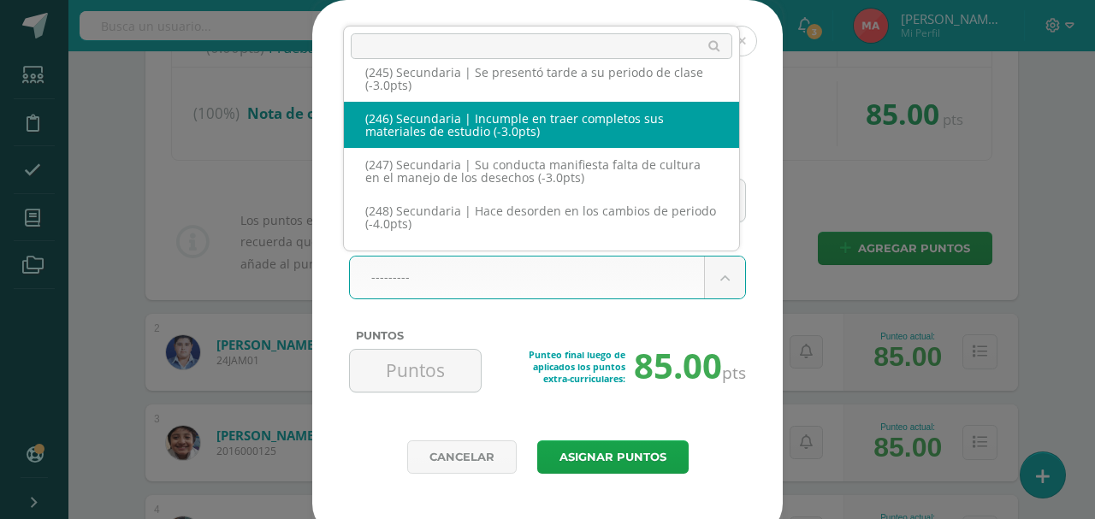
select select "278"
type input "-3"
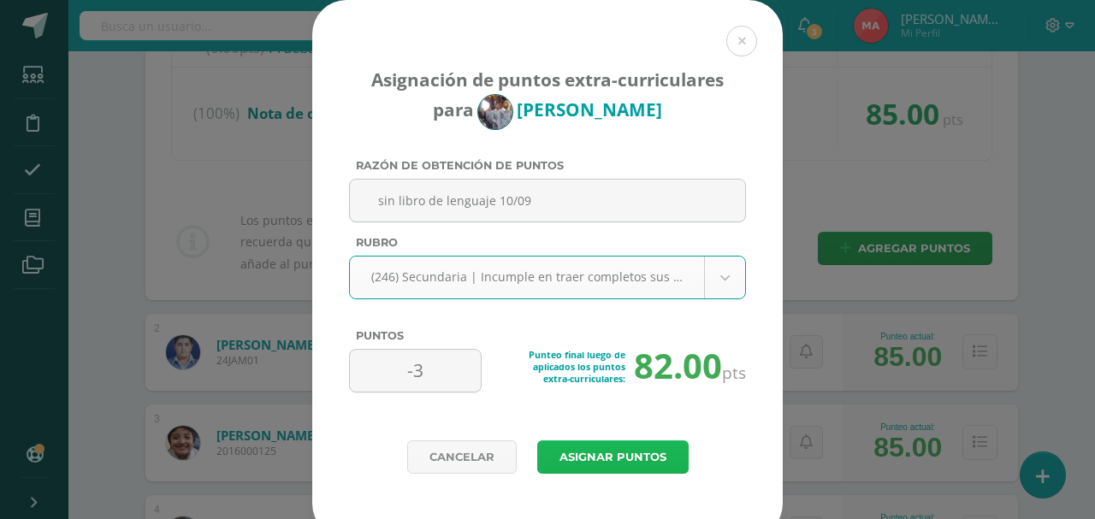
click at [635, 452] on button "Asignar puntos" at bounding box center [612, 456] width 151 height 33
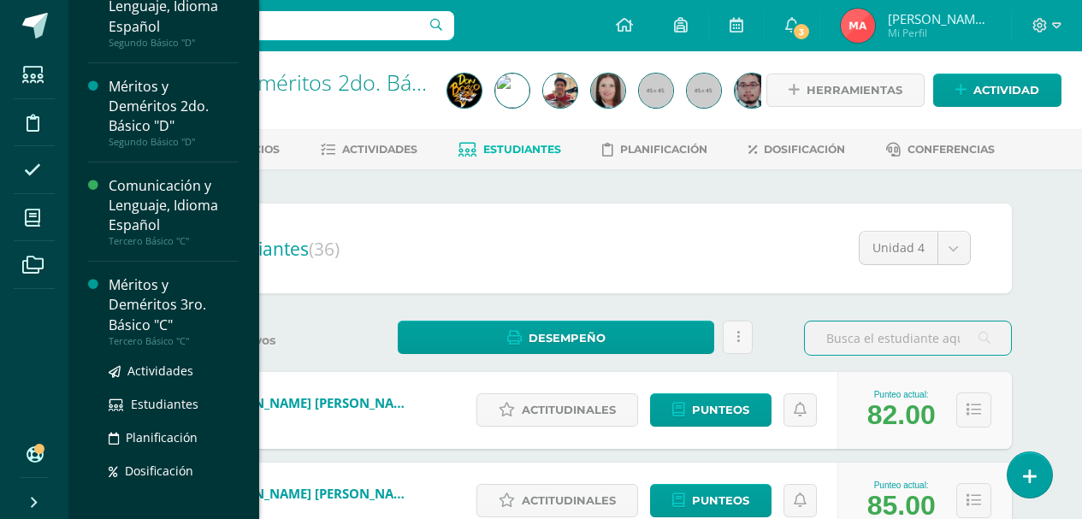
scroll to position [617, 0]
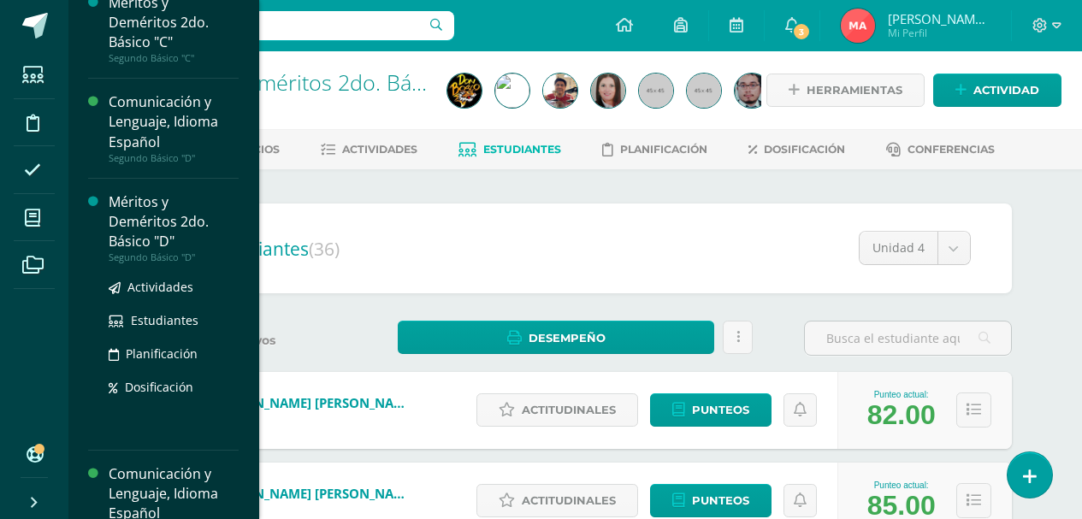
click at [146, 236] on div "Méritos y Deméritos 2do. Básico "D"" at bounding box center [174, 221] width 130 height 59
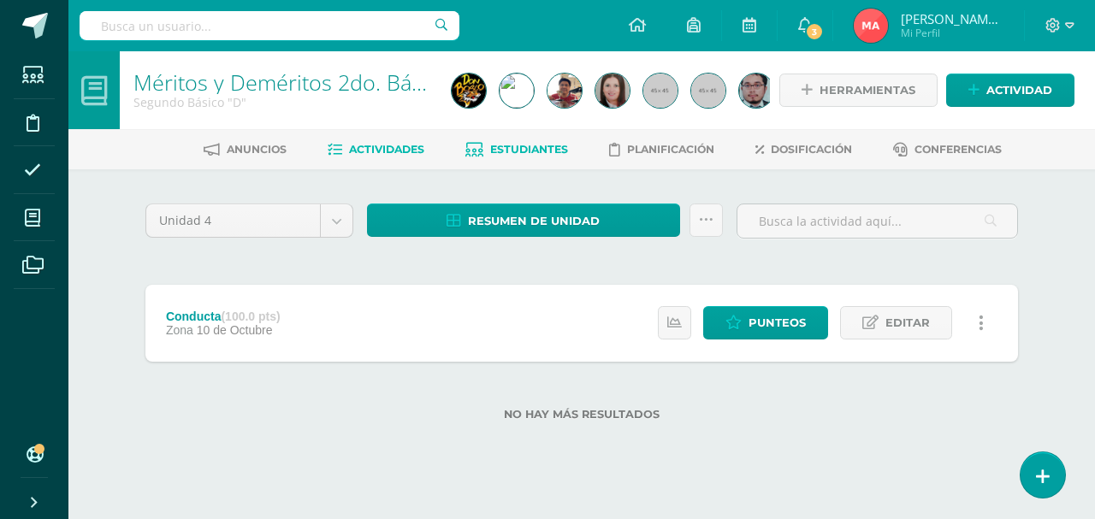
click at [538, 151] on span "Estudiantes" at bounding box center [529, 149] width 78 height 13
